Goal: Information Seeking & Learning: Learn about a topic

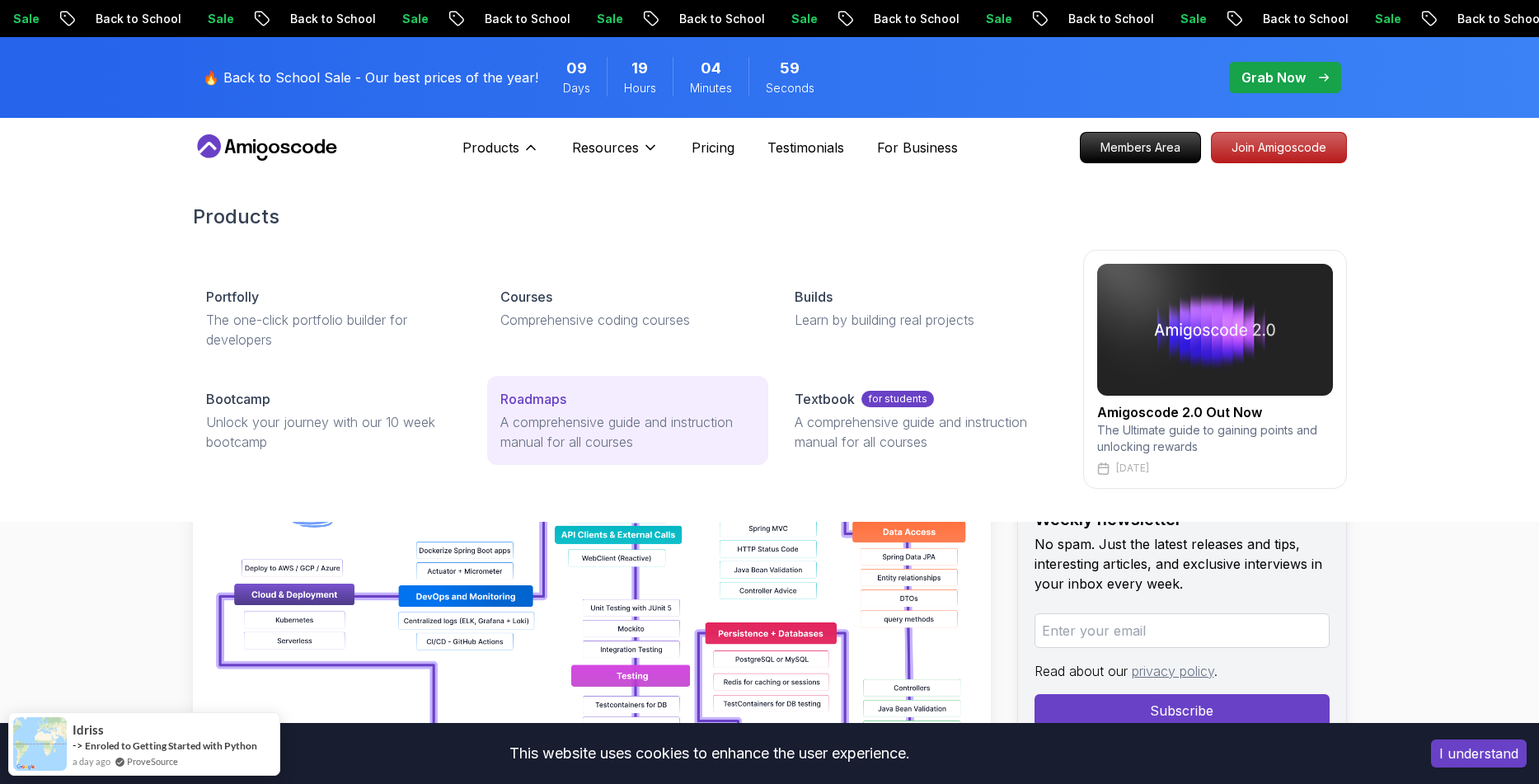
click at [545, 412] on p "A comprehensive guide and instruction manual for all courses" at bounding box center [627, 432] width 254 height 40
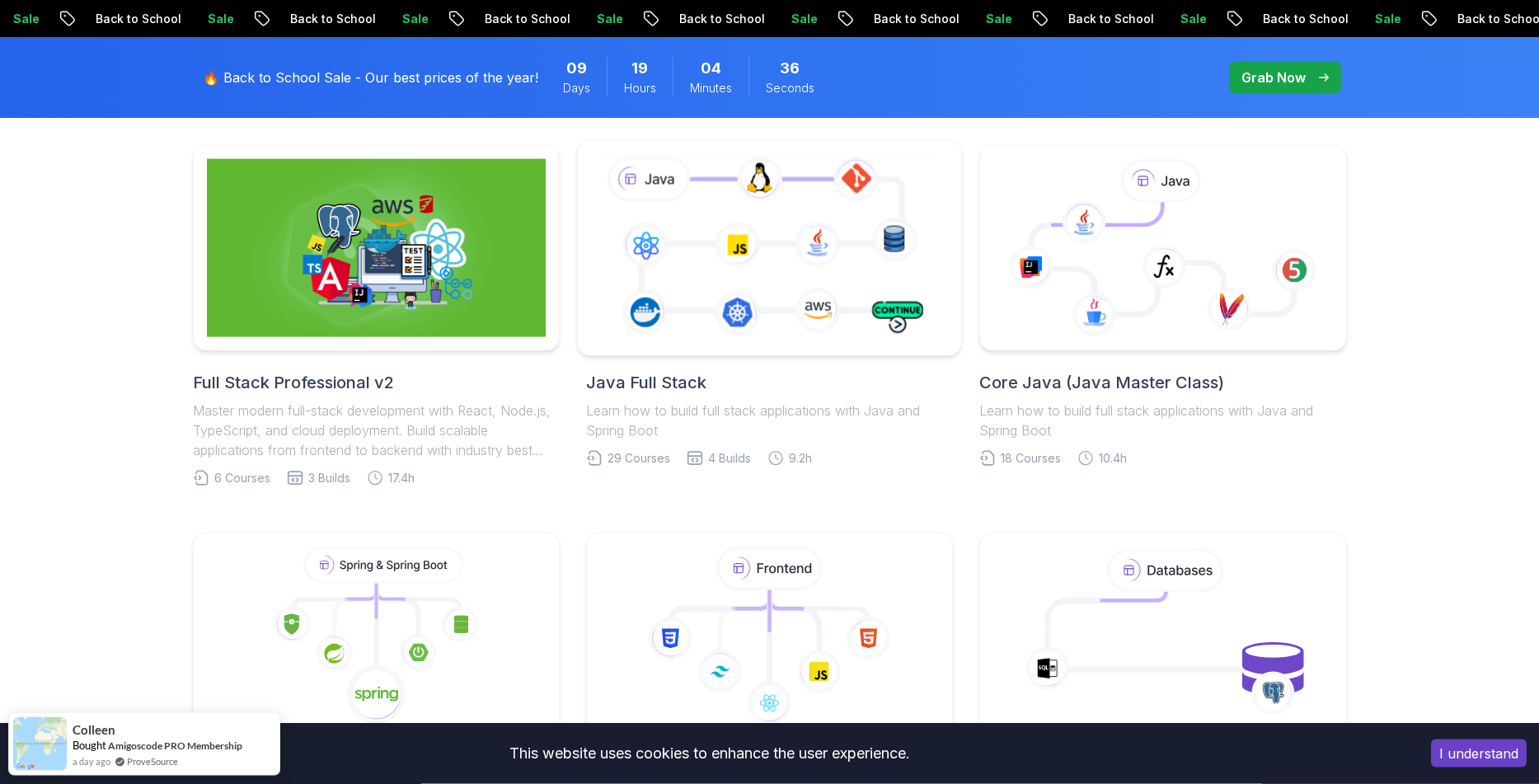
scroll to position [326, 0]
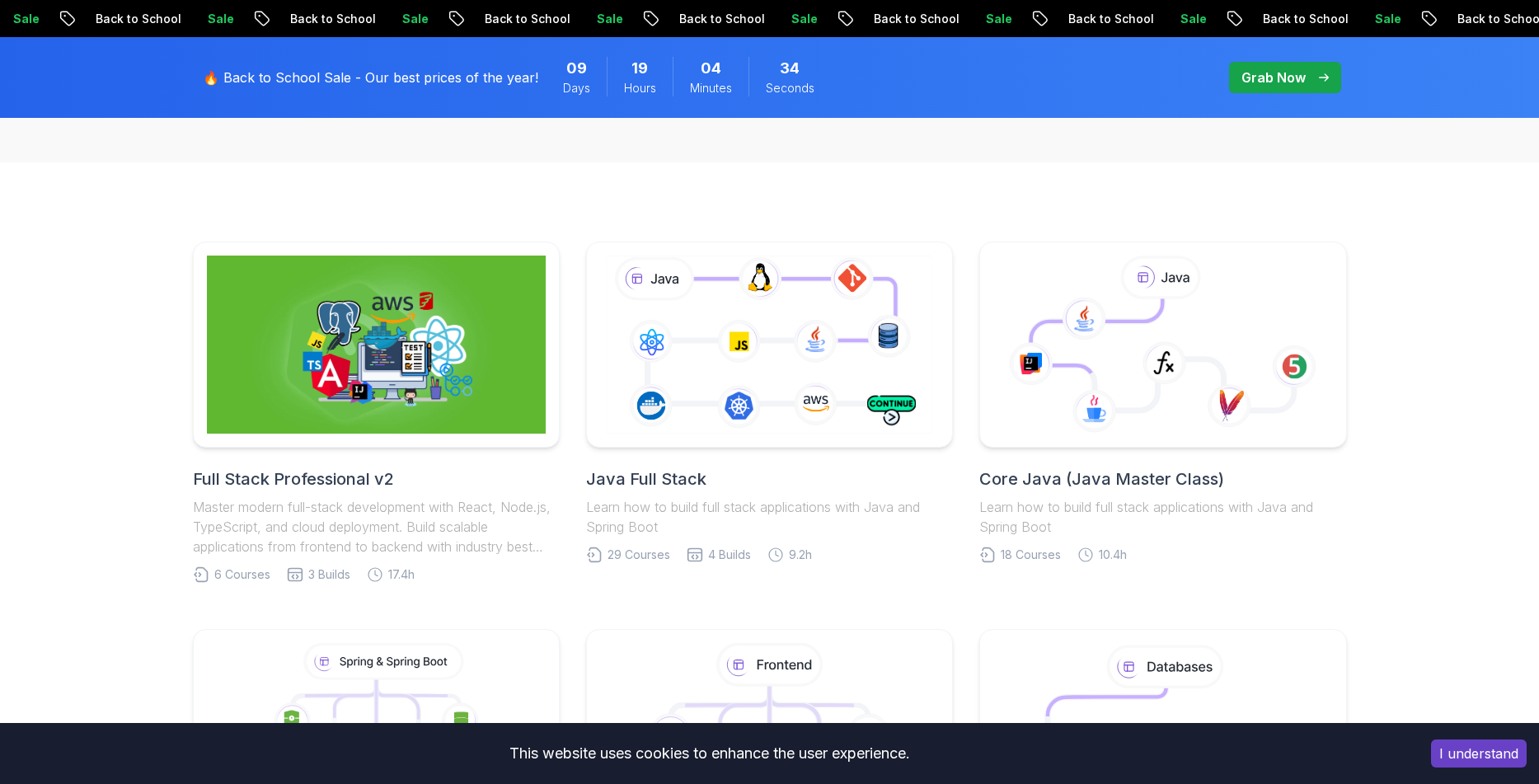
click at [431, 473] on h2 "Full Stack Professional v2" at bounding box center [376, 479] width 367 height 23
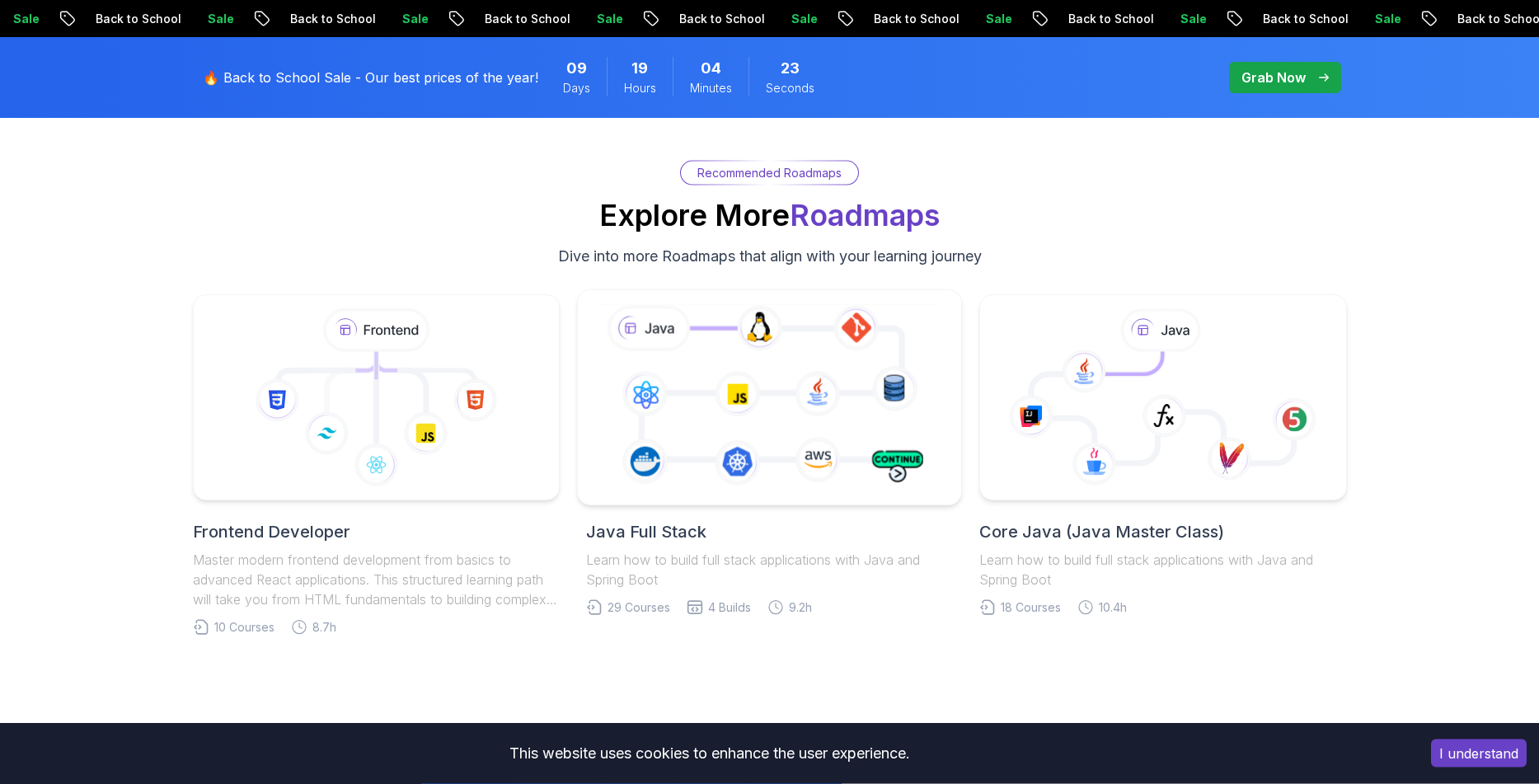
scroll to position [3372, 0]
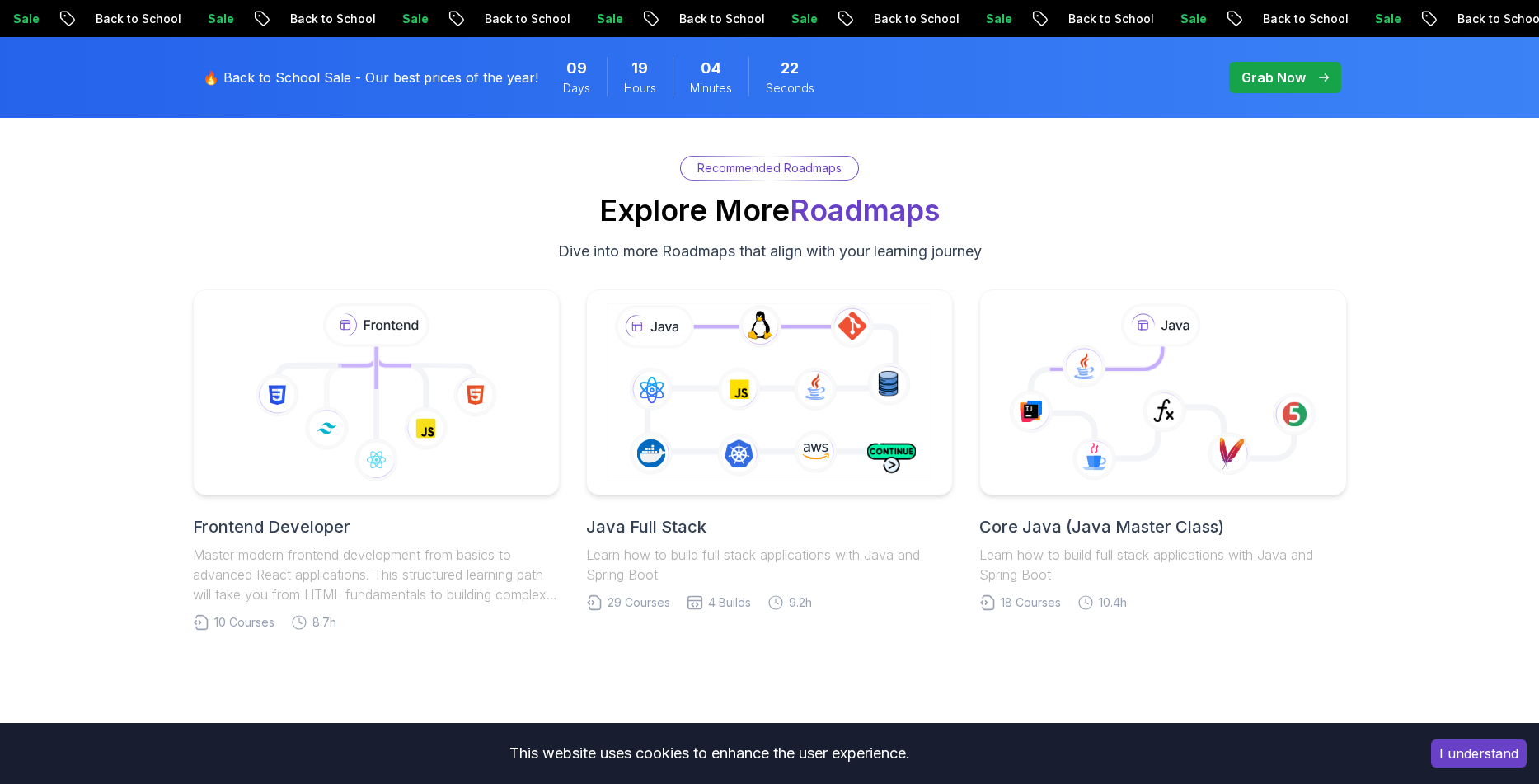
click at [640, 510] on link "Java Full Stack Learn how to build full stack applications with Java and Spring…" at bounding box center [770, 460] width 367 height 341
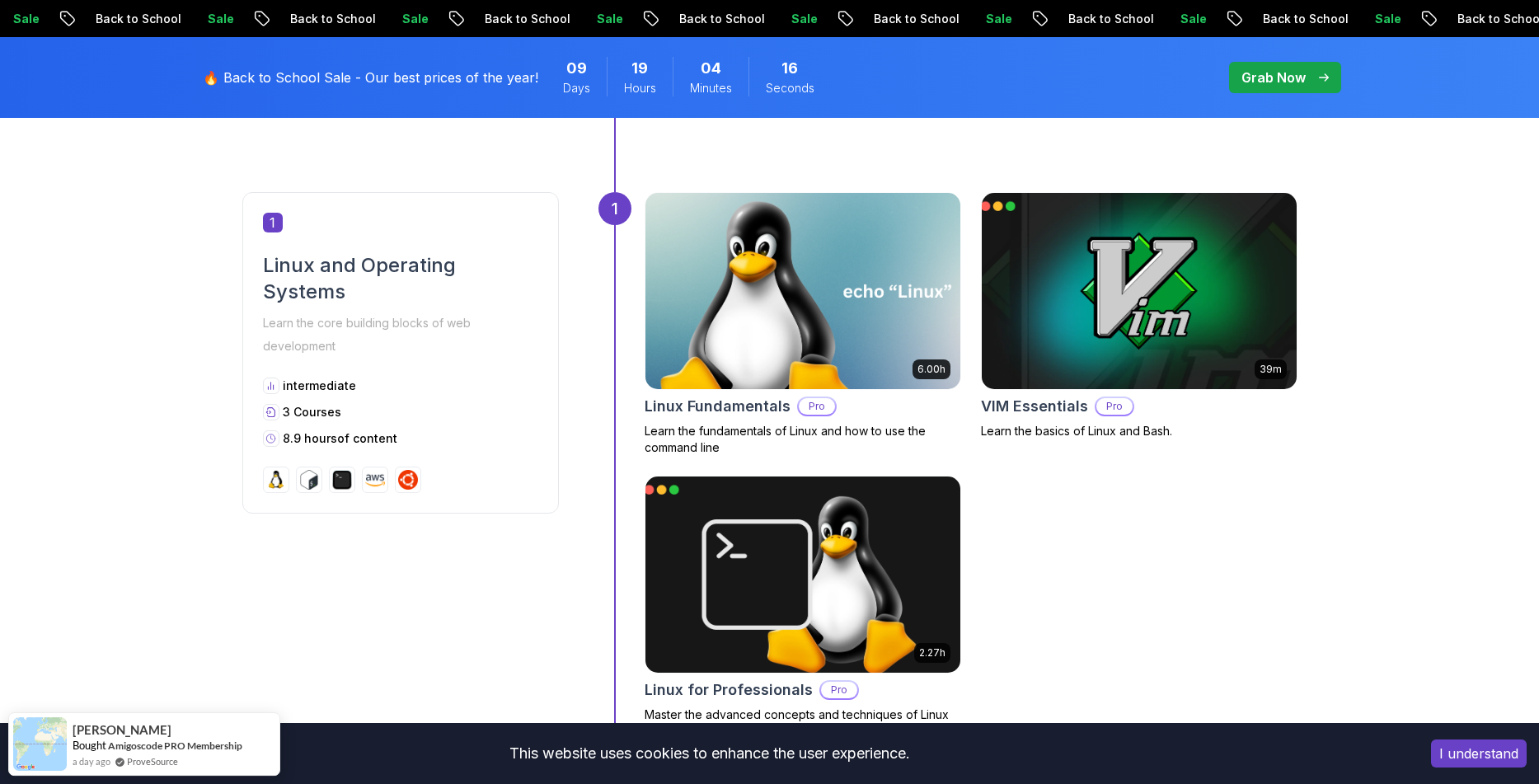
scroll to position [761, 0]
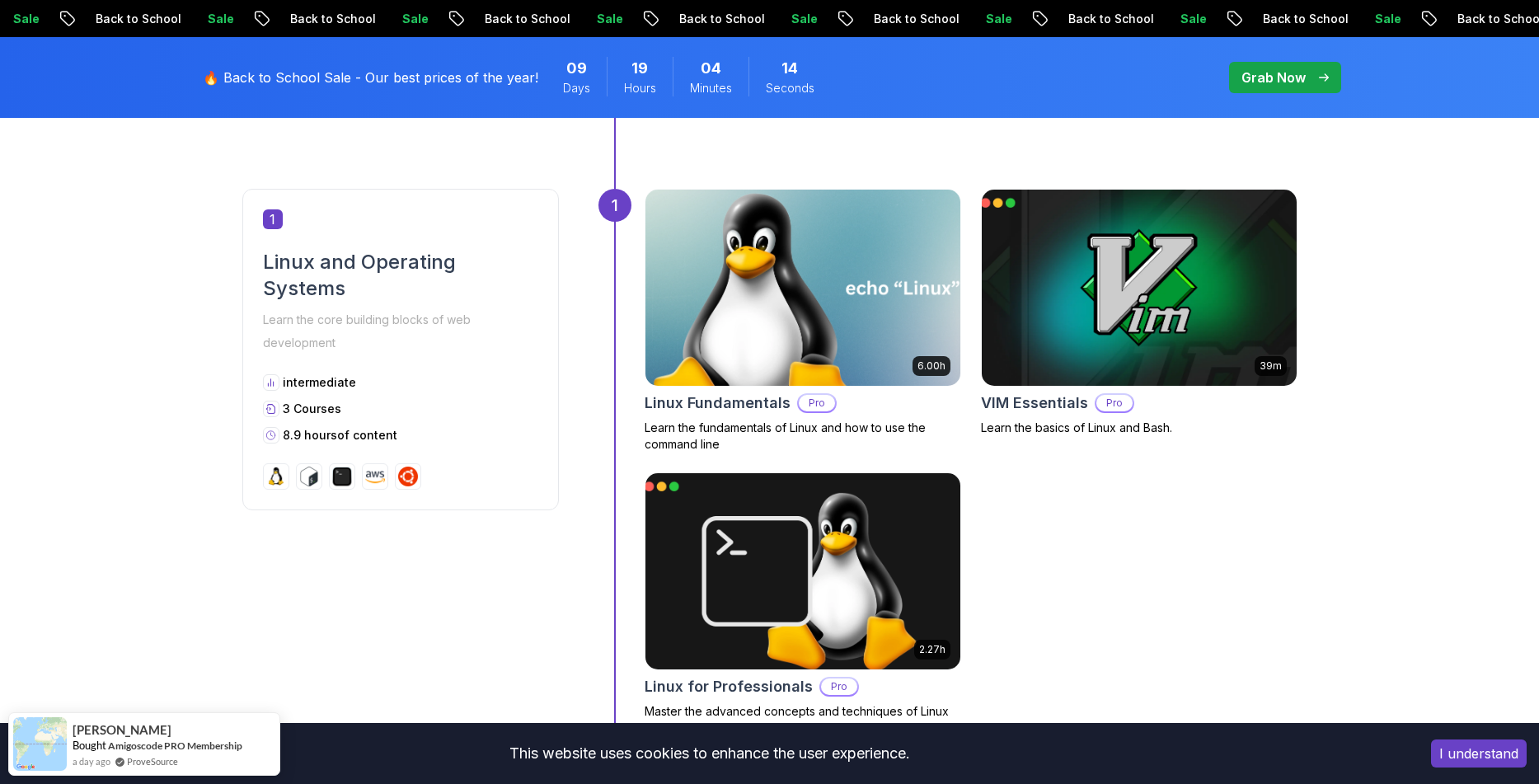
click at [825, 324] on img at bounding box center [802, 287] width 330 height 206
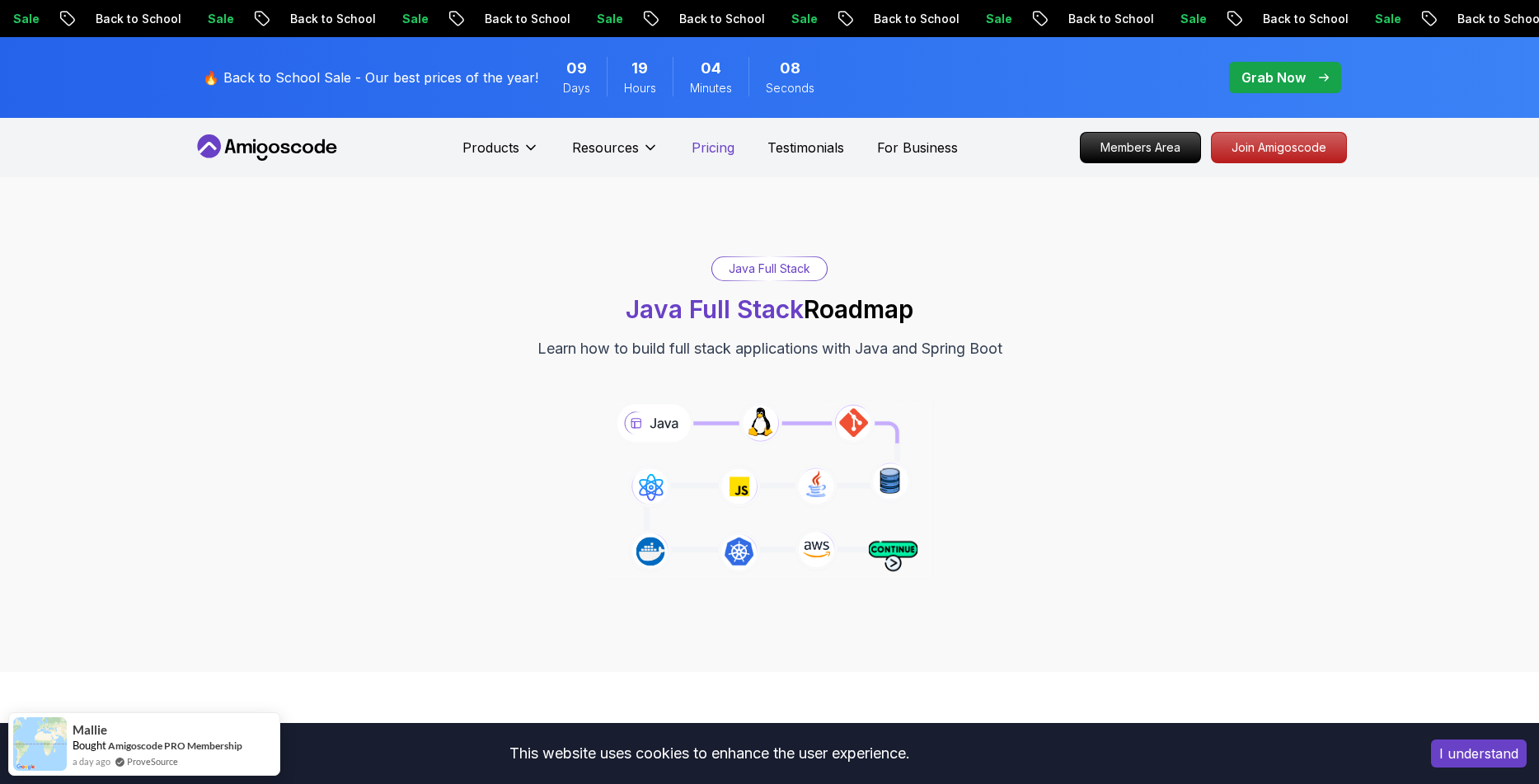
click at [708, 152] on p "Pricing" at bounding box center [712, 148] width 43 height 20
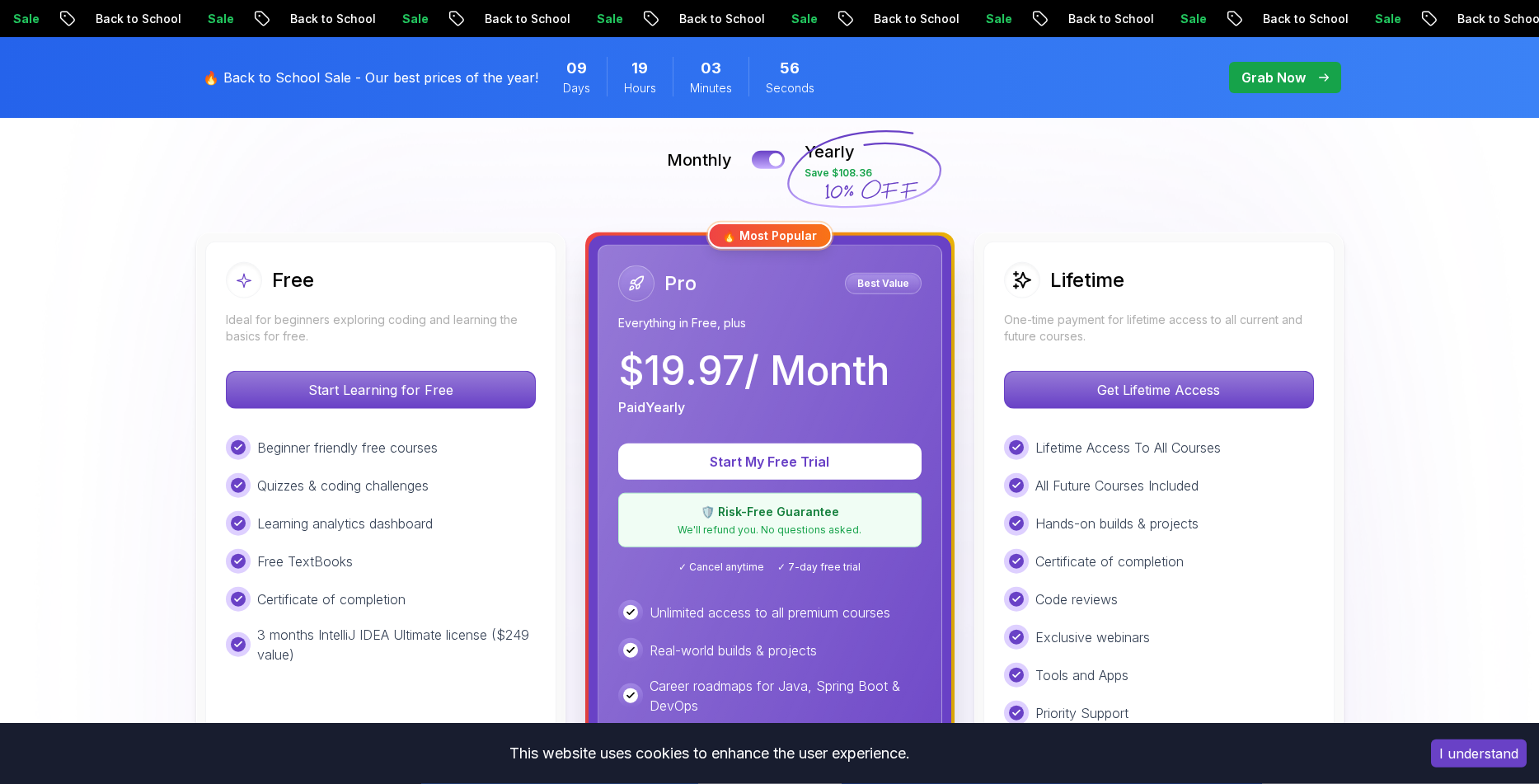
scroll to position [327, 0]
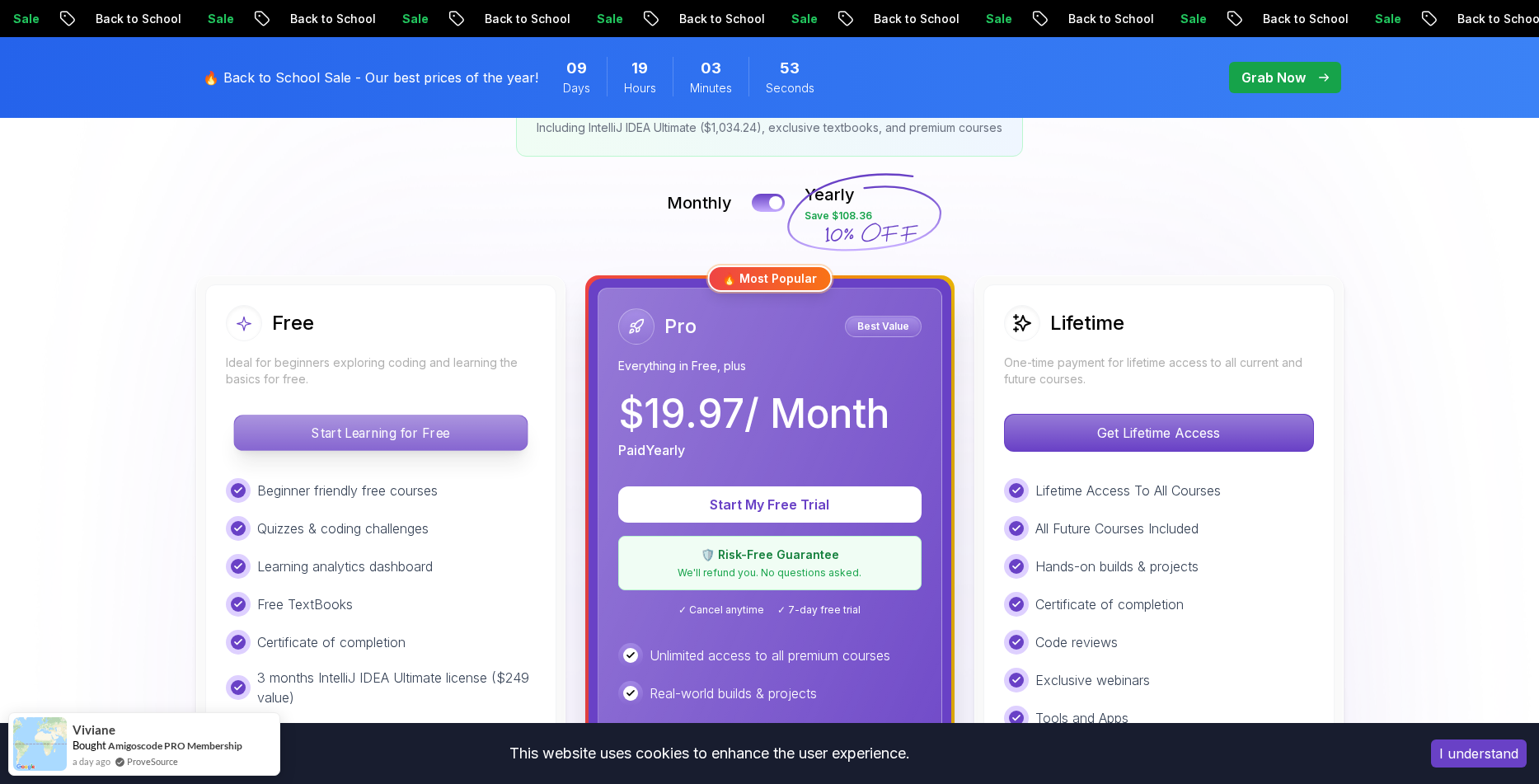
click at [247, 436] on p "Start Learning for Free" at bounding box center [380, 432] width 292 height 35
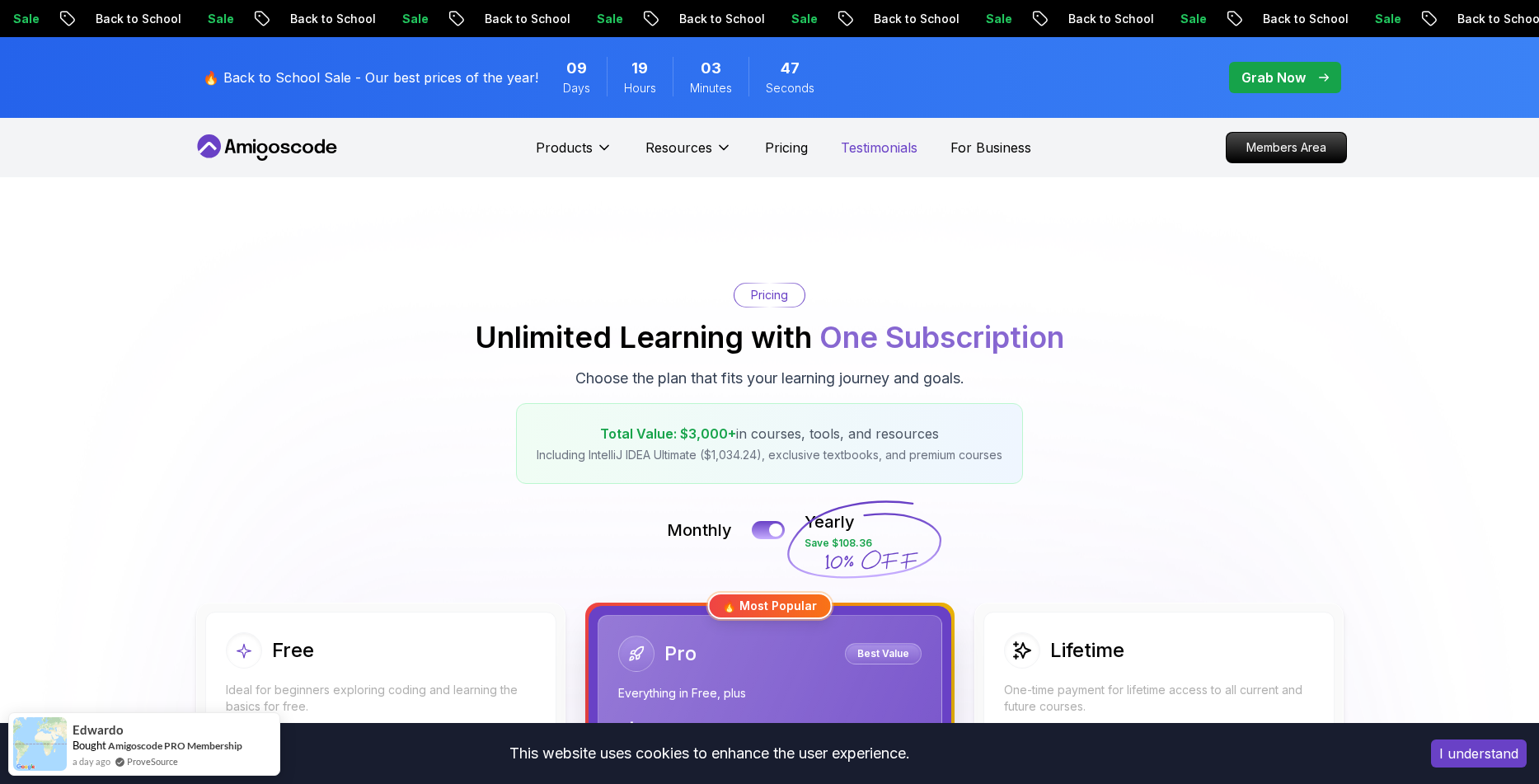
click at [872, 151] on p "Testimonials" at bounding box center [879, 148] width 77 height 20
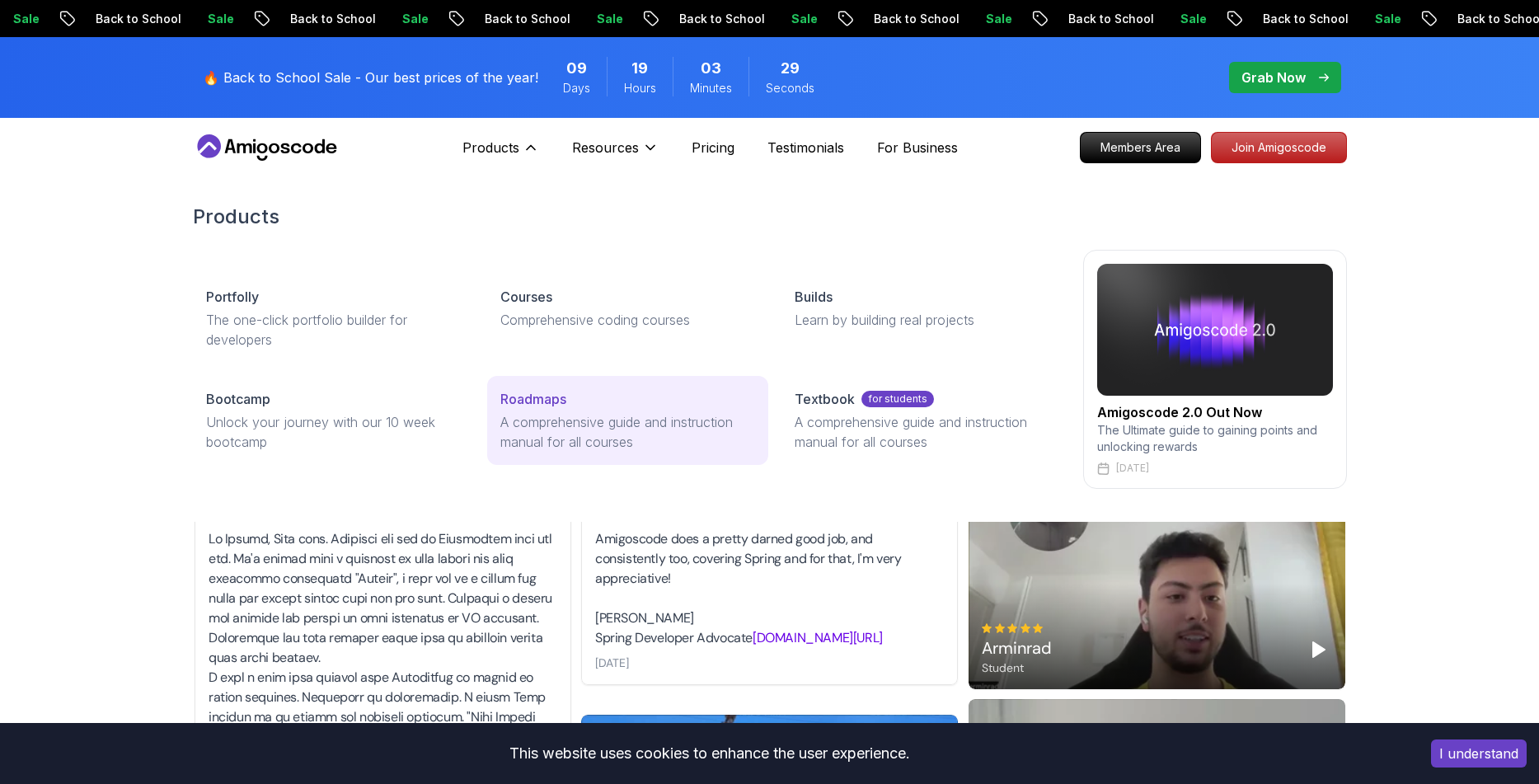
click at [559, 404] on p "Roadmaps" at bounding box center [533, 398] width 66 height 20
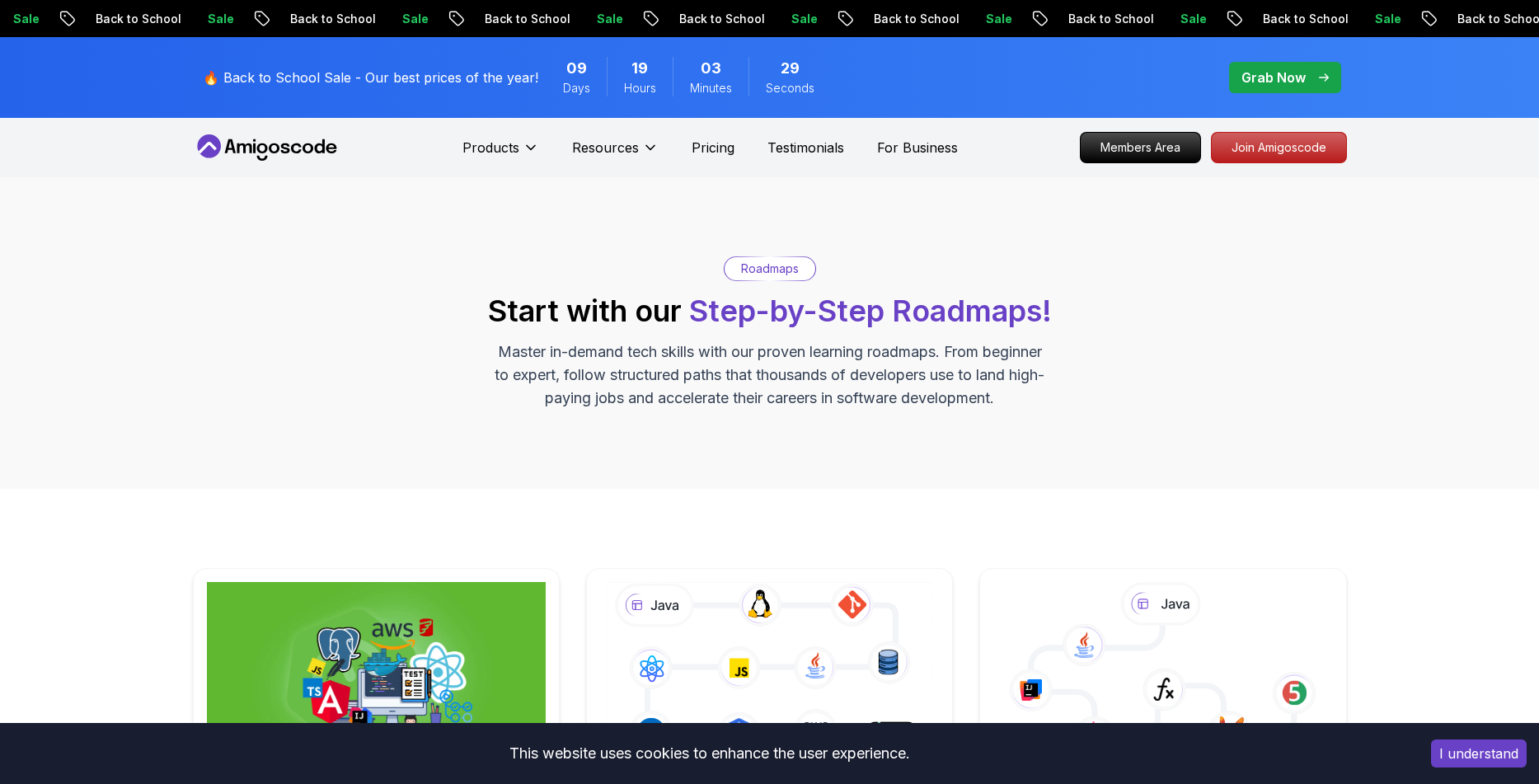
scroll to position [435, 0]
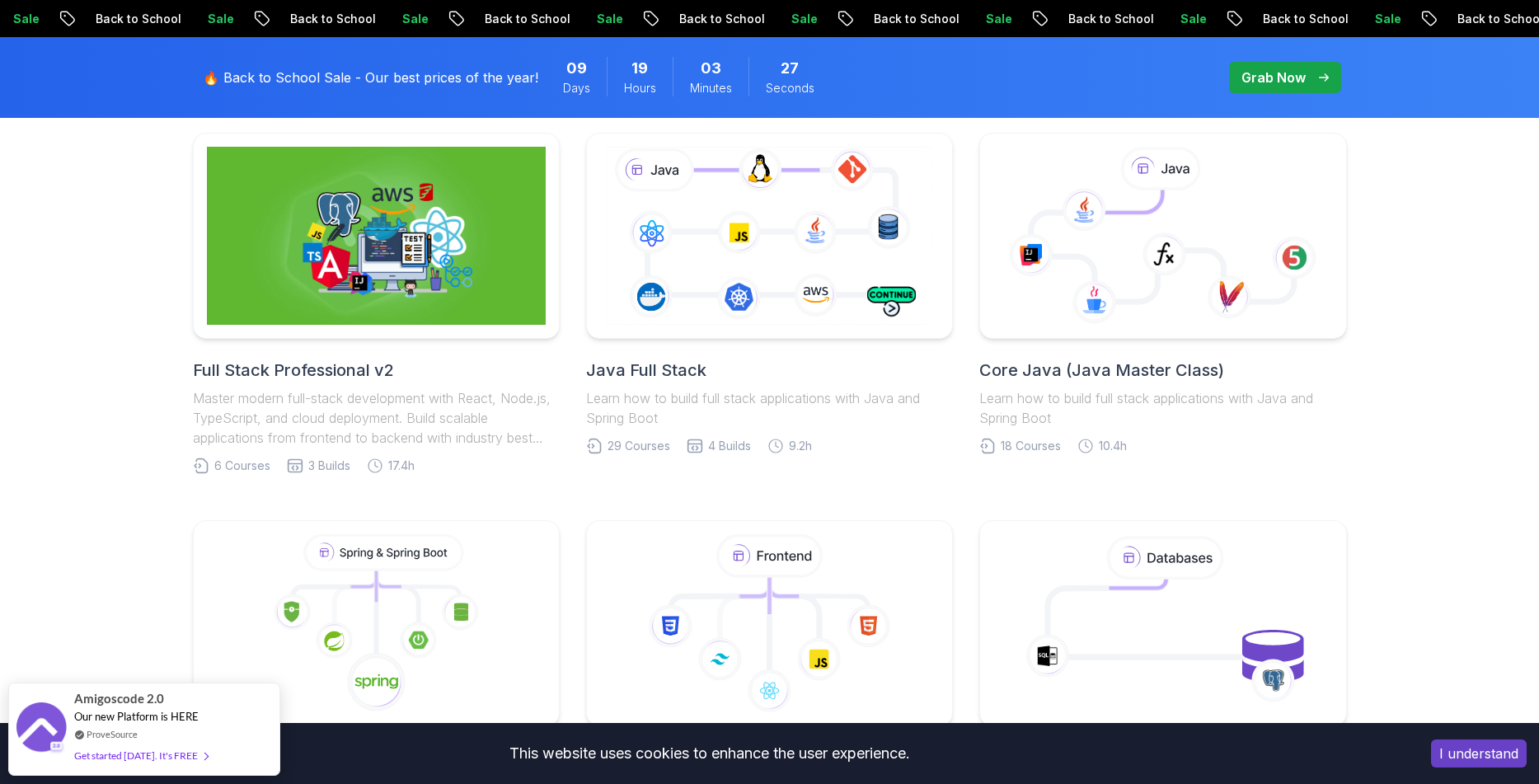
click at [687, 365] on h2 "Java Full Stack" at bounding box center [770, 370] width 367 height 23
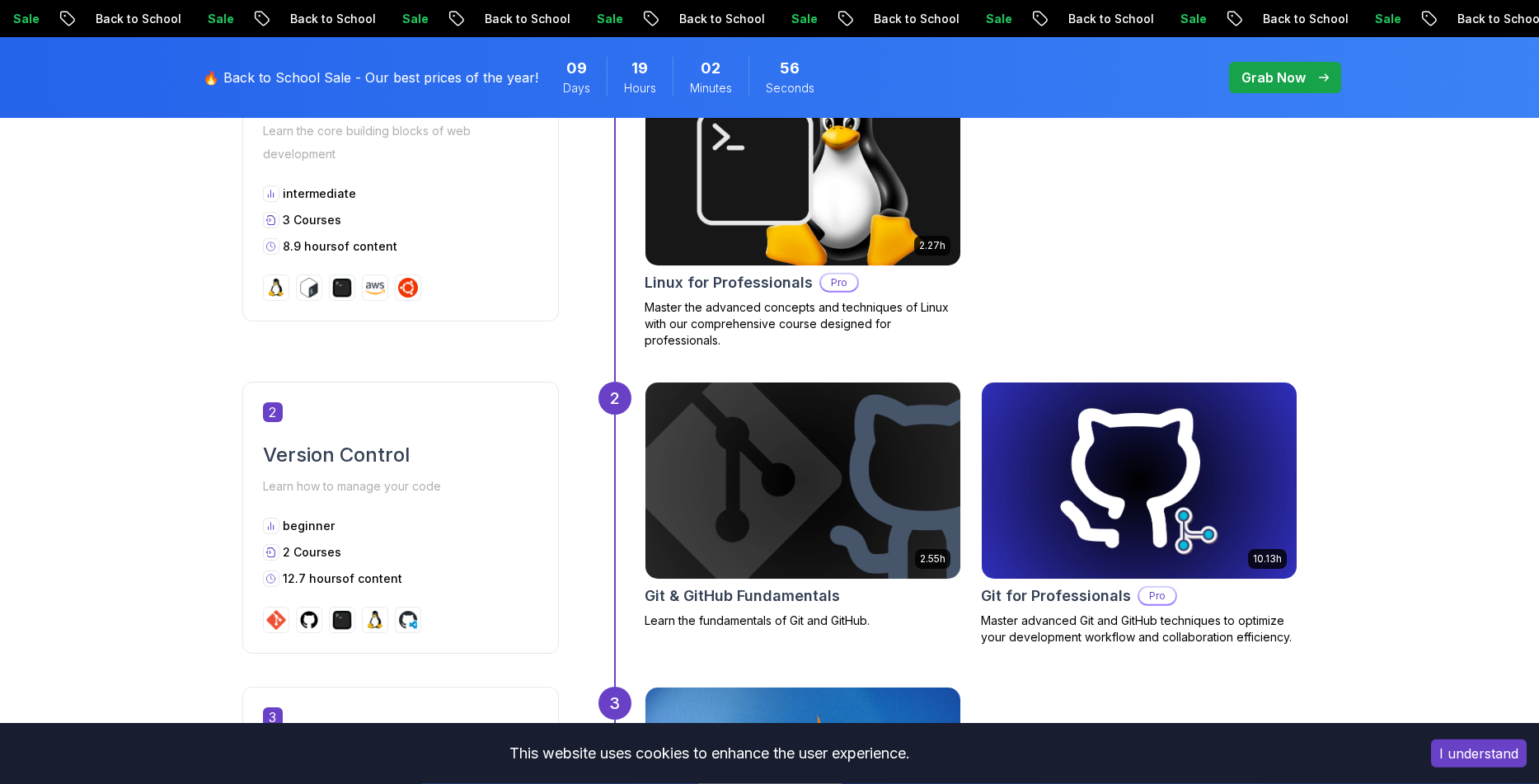
scroll to position [1196, 0]
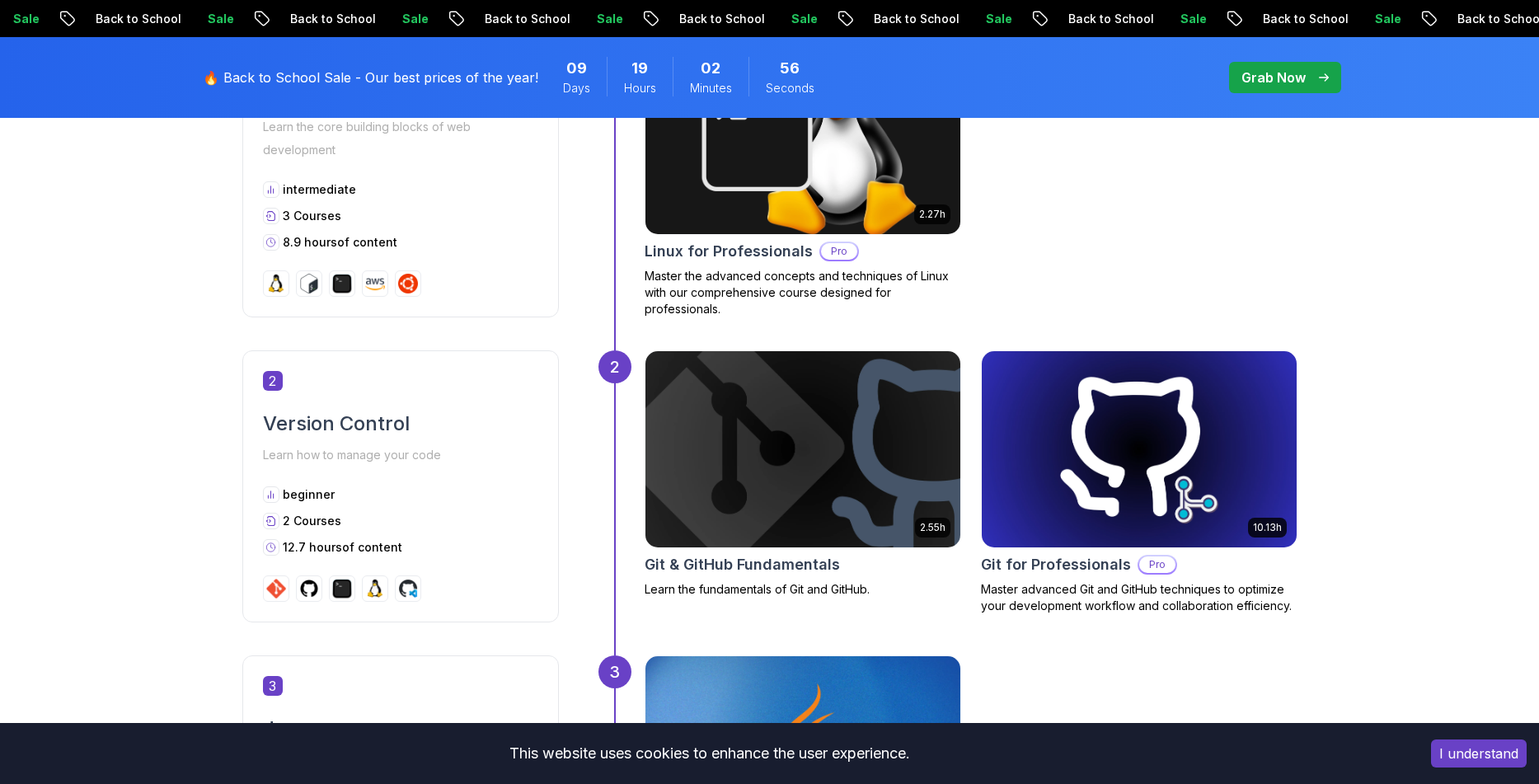
click at [803, 505] on img at bounding box center [802, 449] width 330 height 206
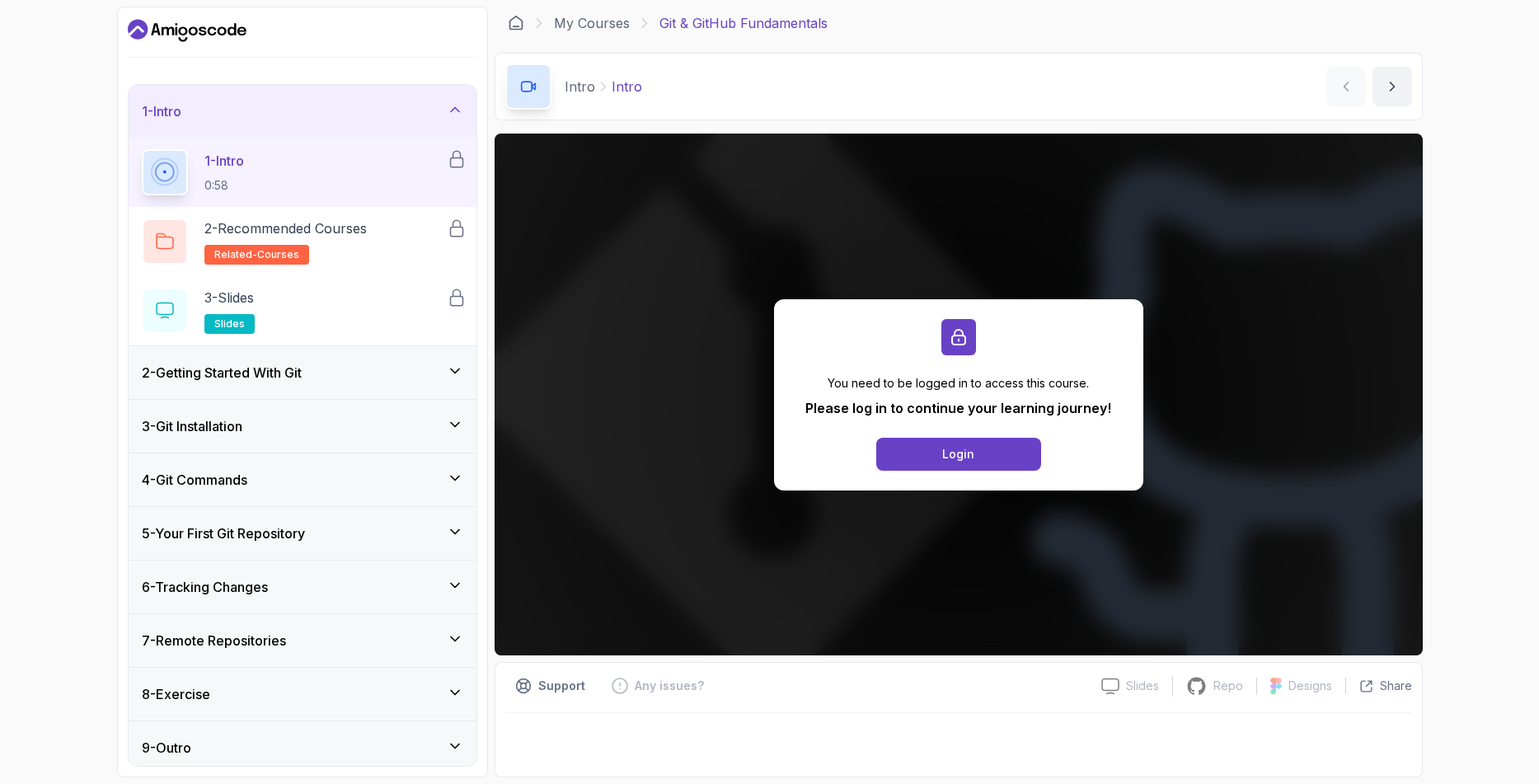
click at [246, 379] on h3 "2 - Getting Started With Git" at bounding box center [221, 372] width 160 height 20
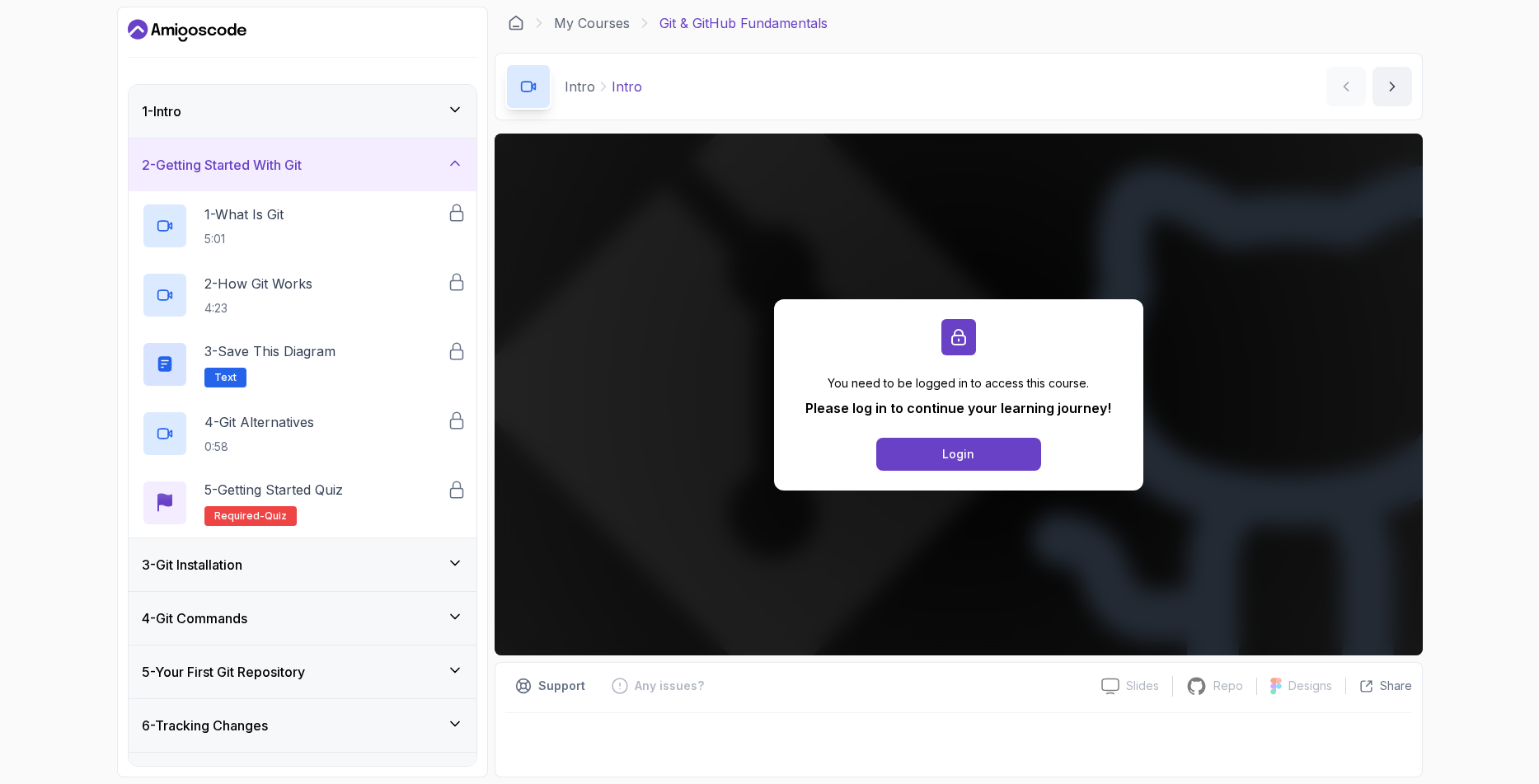
click at [350, 552] on div "3 - Git Installation" at bounding box center [303, 565] width 348 height 53
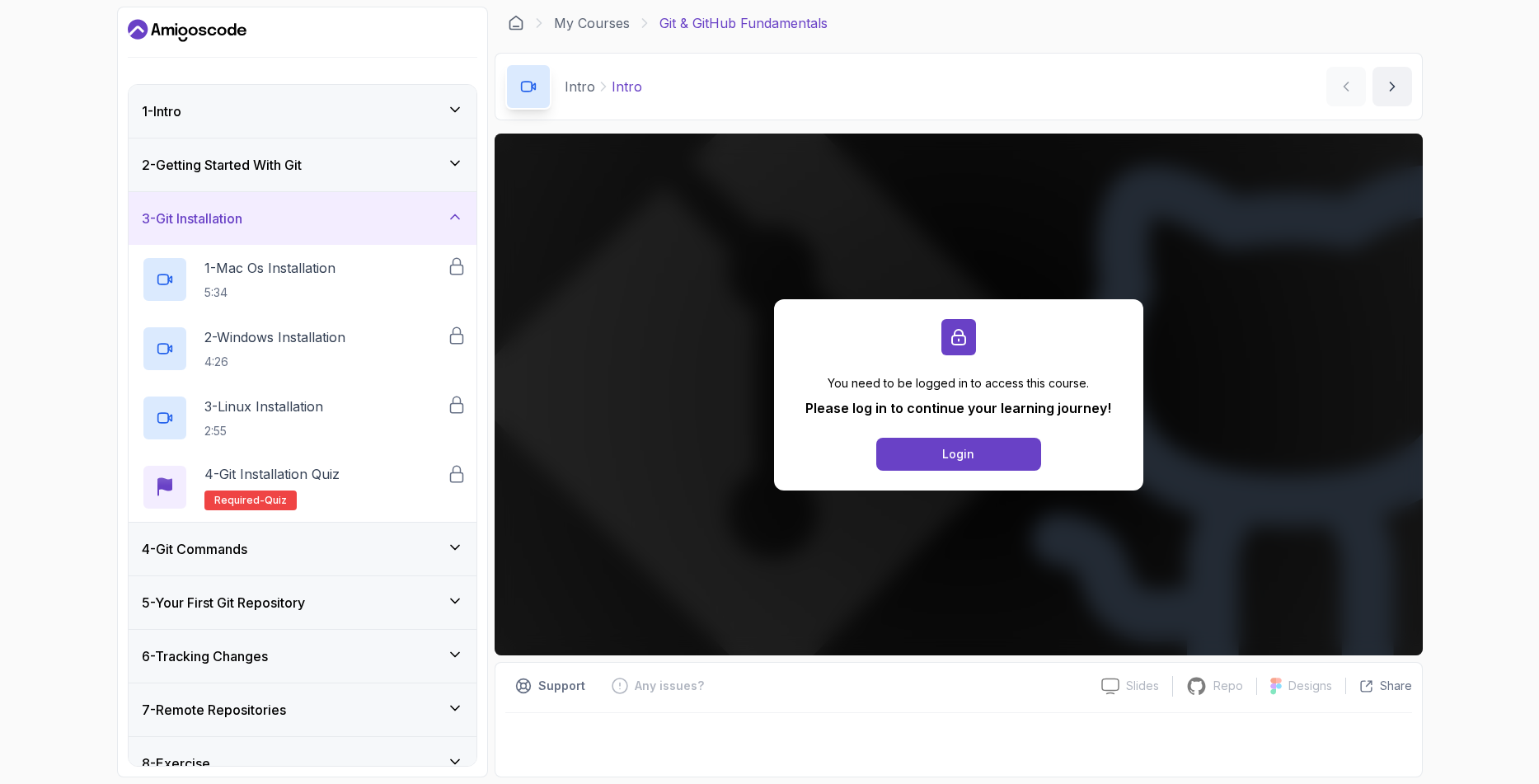
click at [354, 557] on div "4 - Git Commands" at bounding box center [303, 549] width 322 height 20
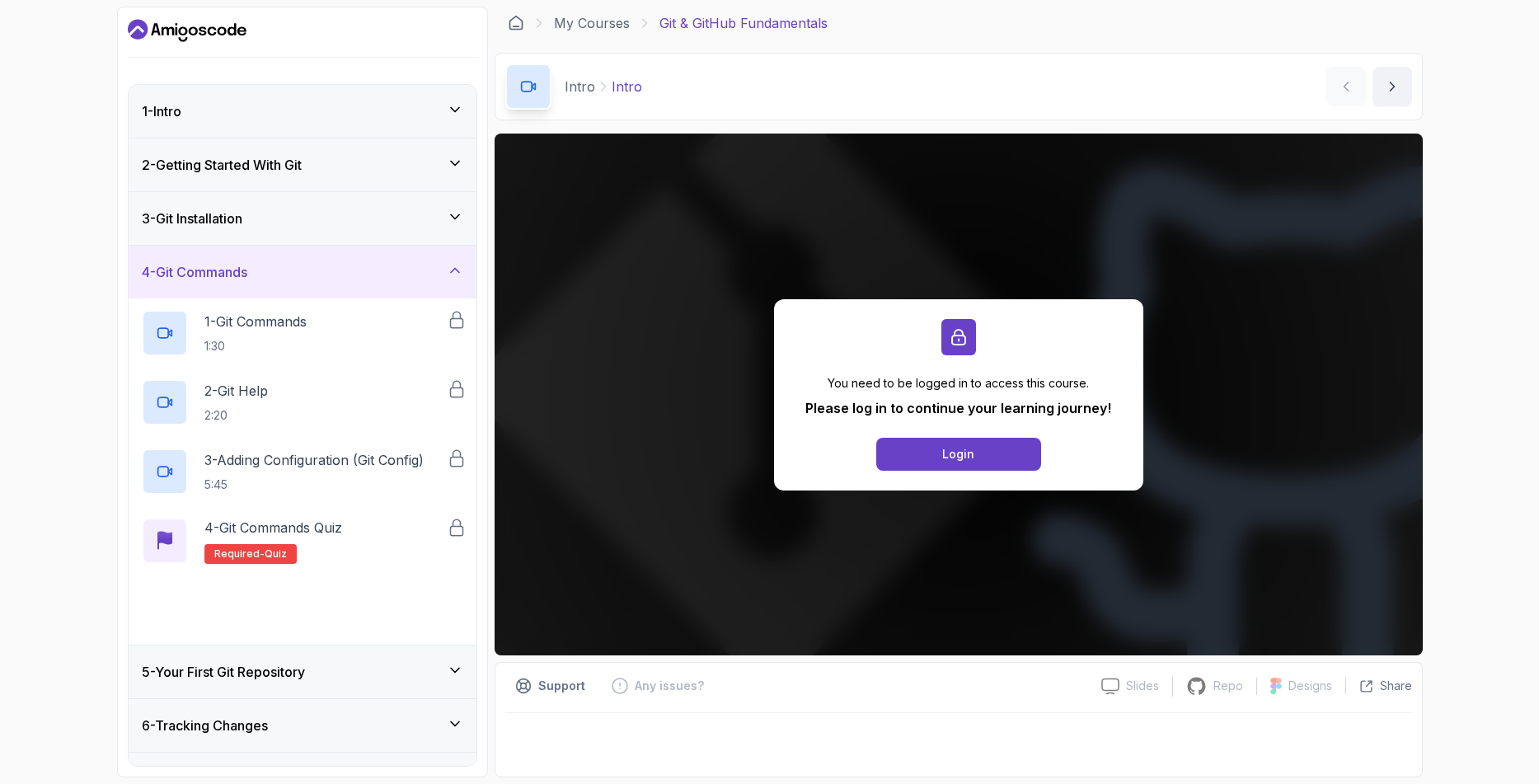
click at [354, 630] on div "5 - Diagram Text" at bounding box center [294, 610] width 305 height 46
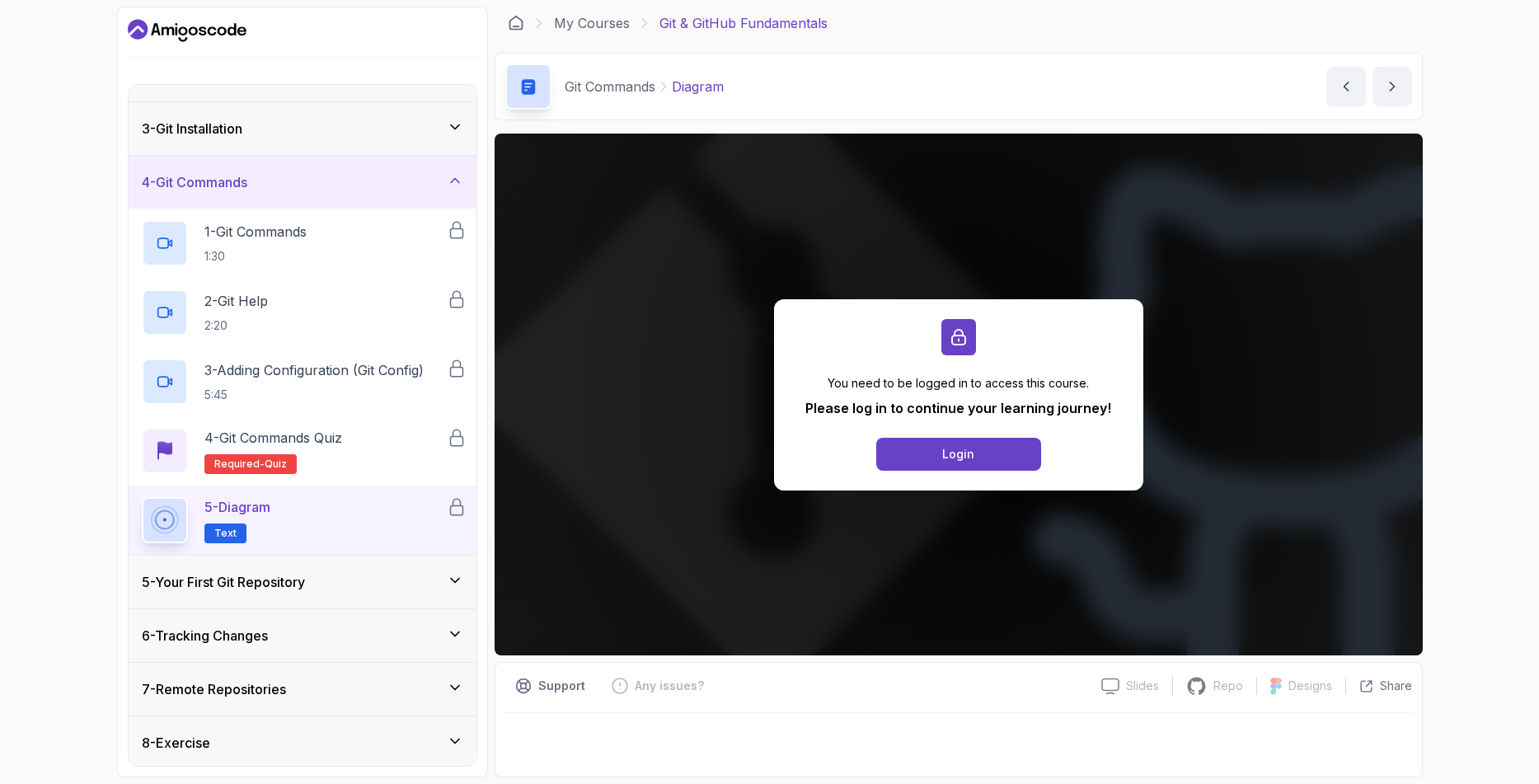
scroll to position [147, 0]
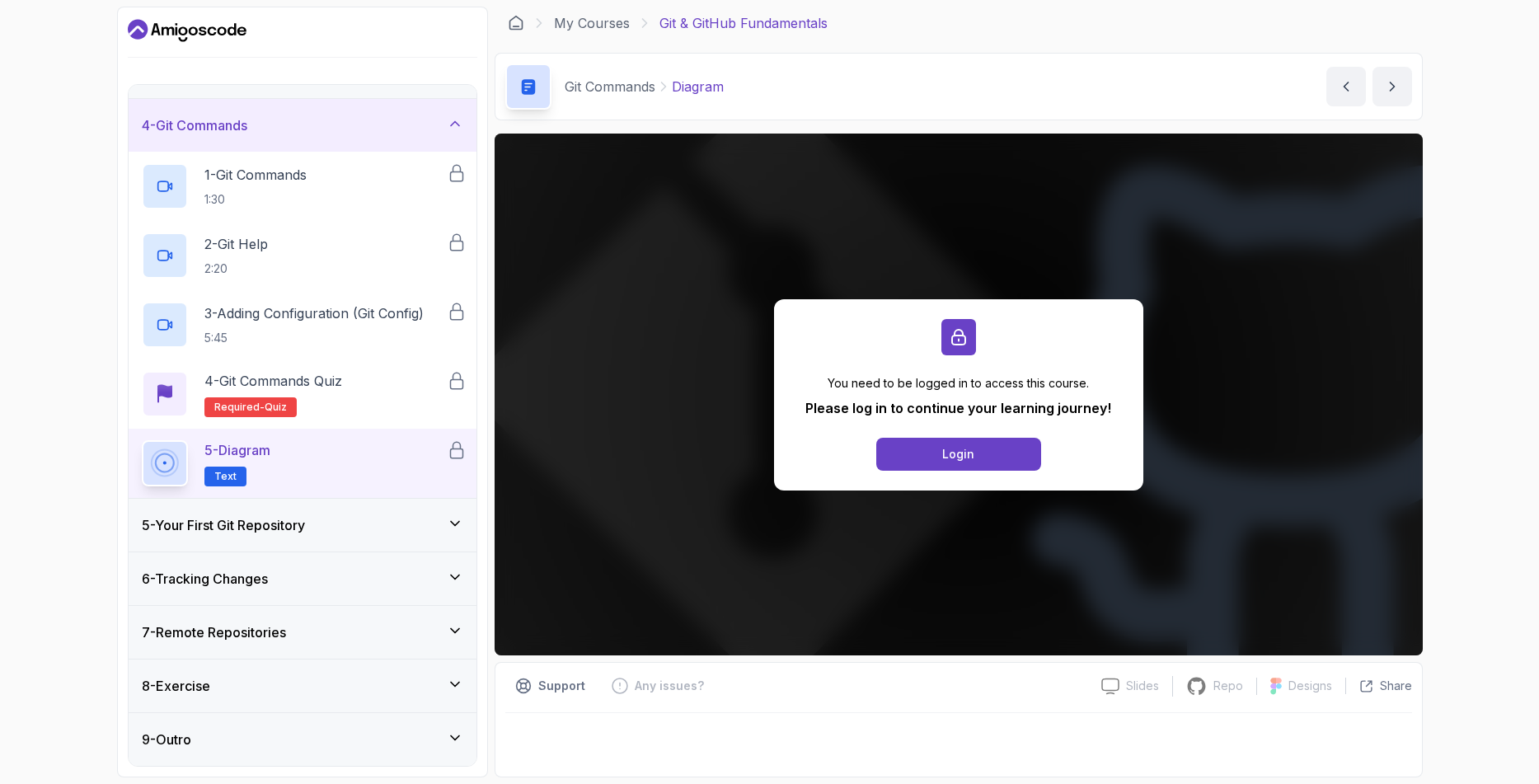
click at [336, 536] on div "5 - Your First Git Repository" at bounding box center [303, 525] width 348 height 53
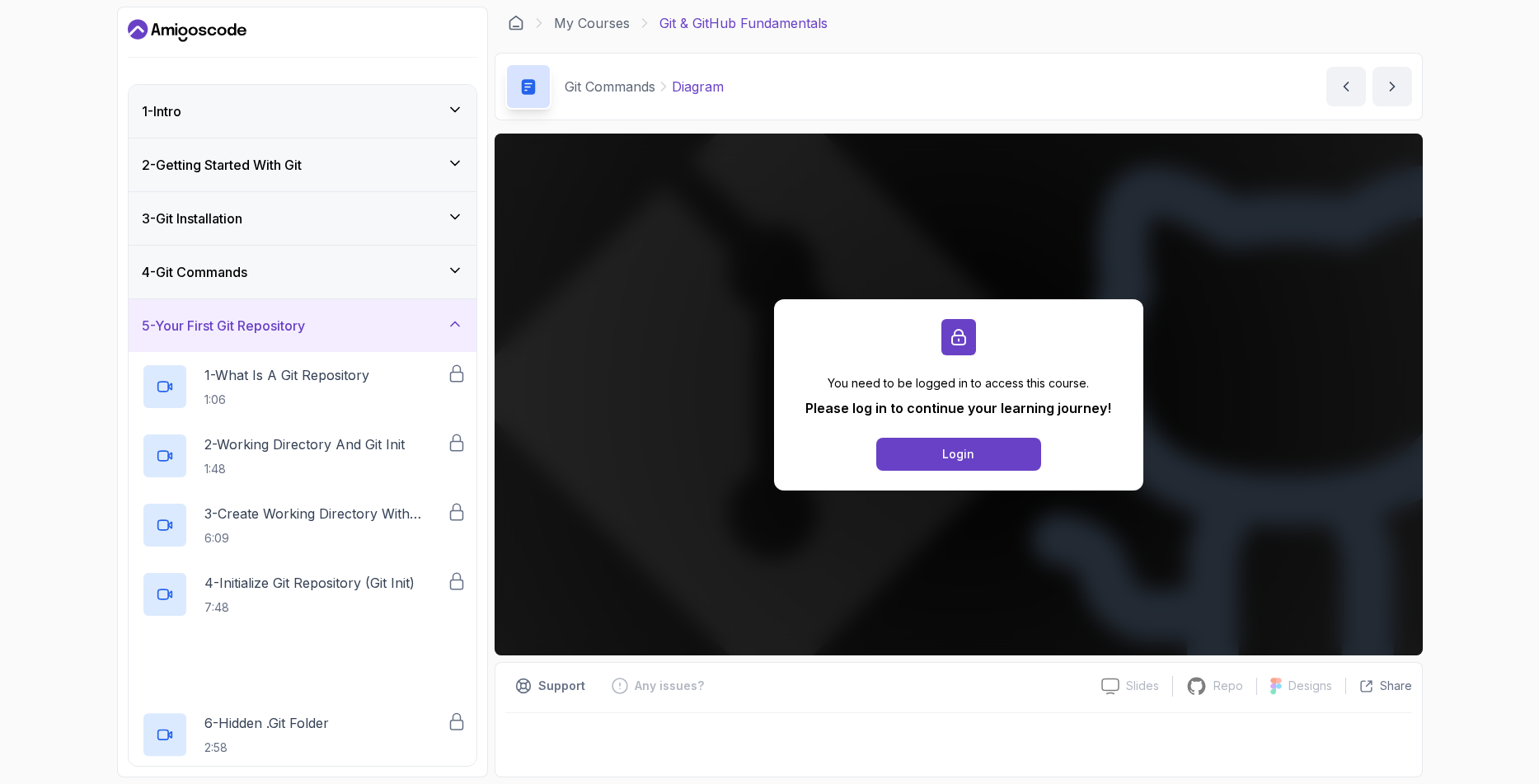
scroll to position [286, 0]
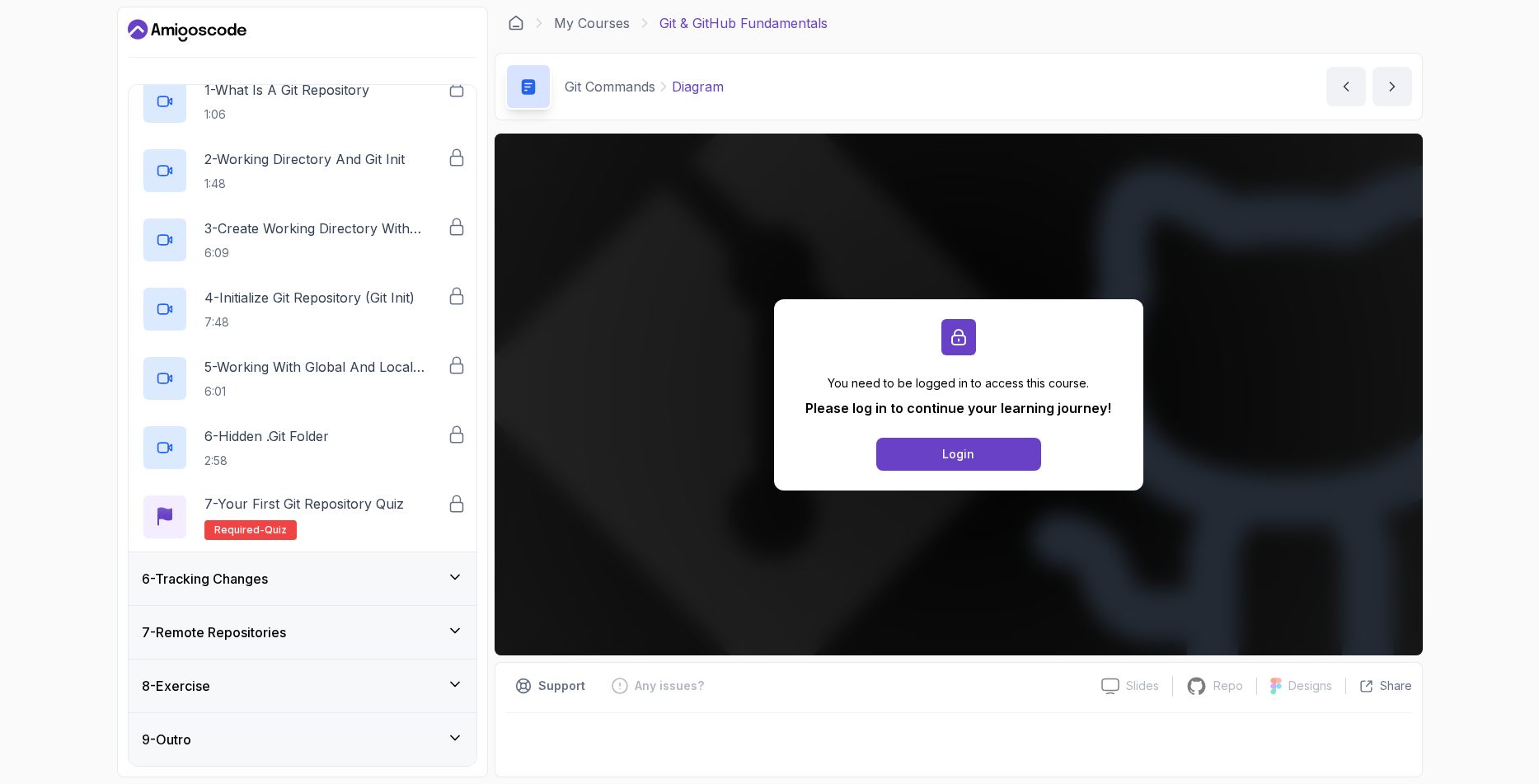
click at [341, 564] on div "6 - Tracking Changes" at bounding box center [303, 579] width 348 height 53
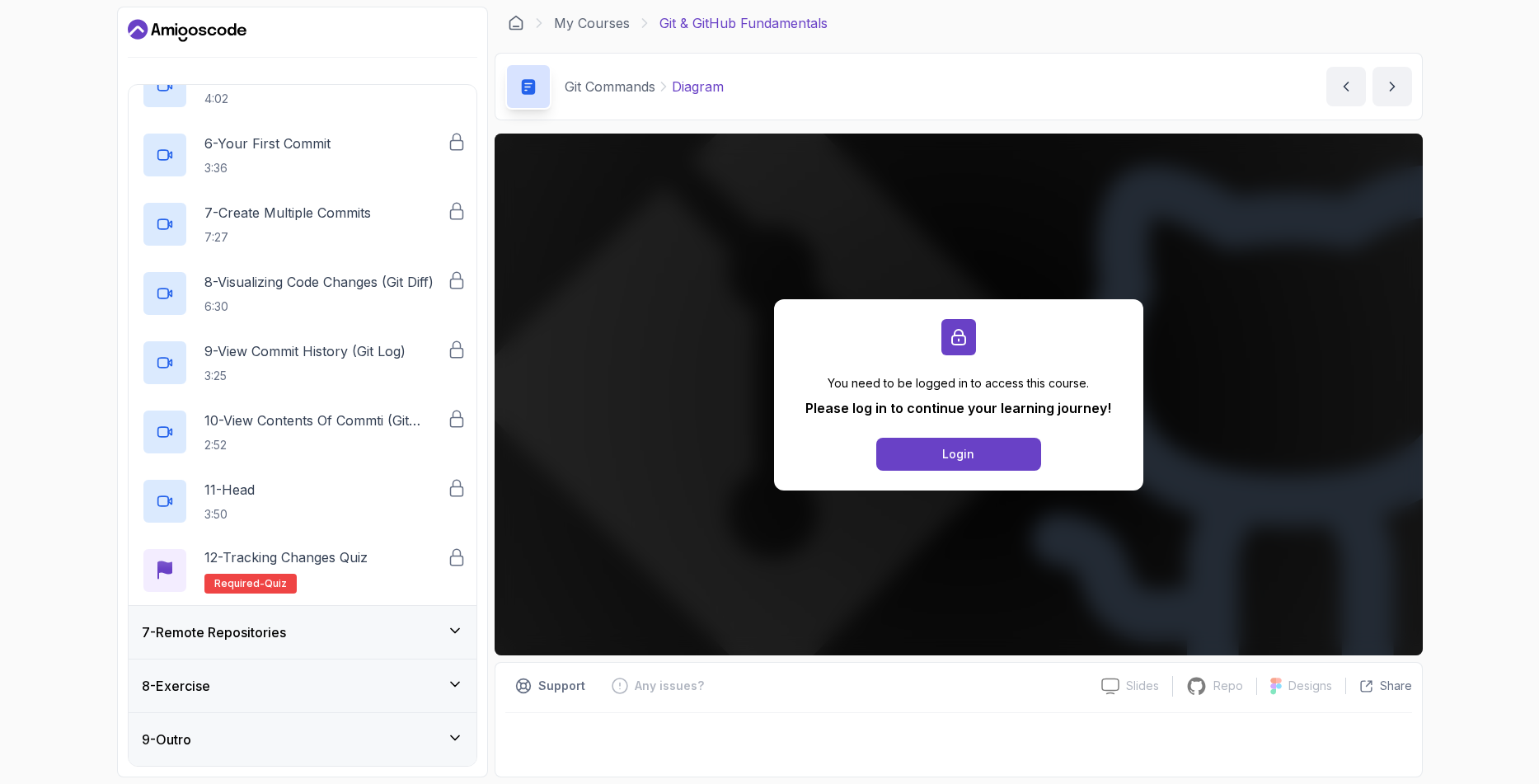
scroll to position [0, 0]
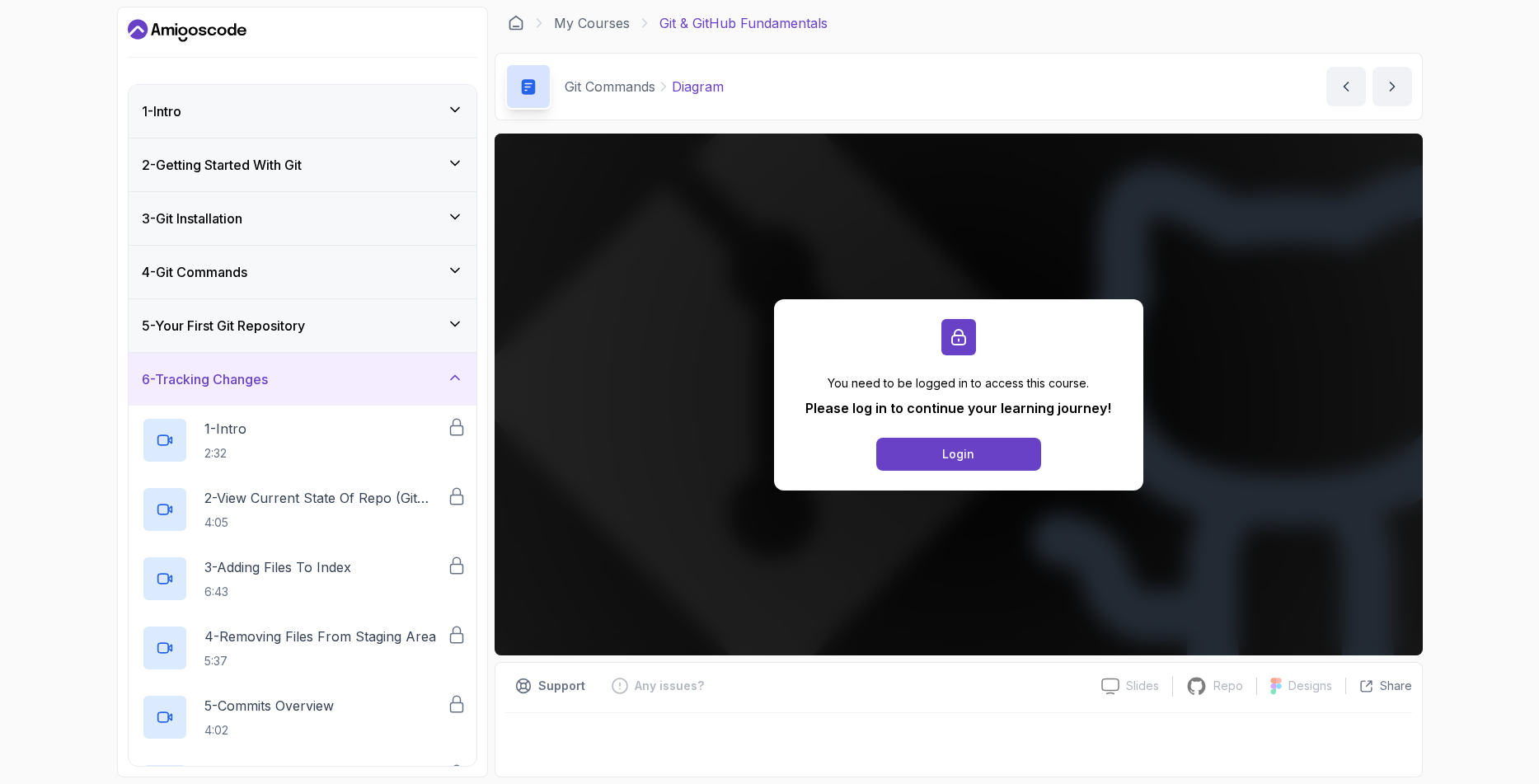
drag, startPoint x: 236, startPoint y: 130, endPoint x: 305, endPoint y: 130, distance: 69.0
click at [237, 129] on div "1 - Intro" at bounding box center [303, 112] width 348 height 53
